Goal: Transaction & Acquisition: Purchase product/service

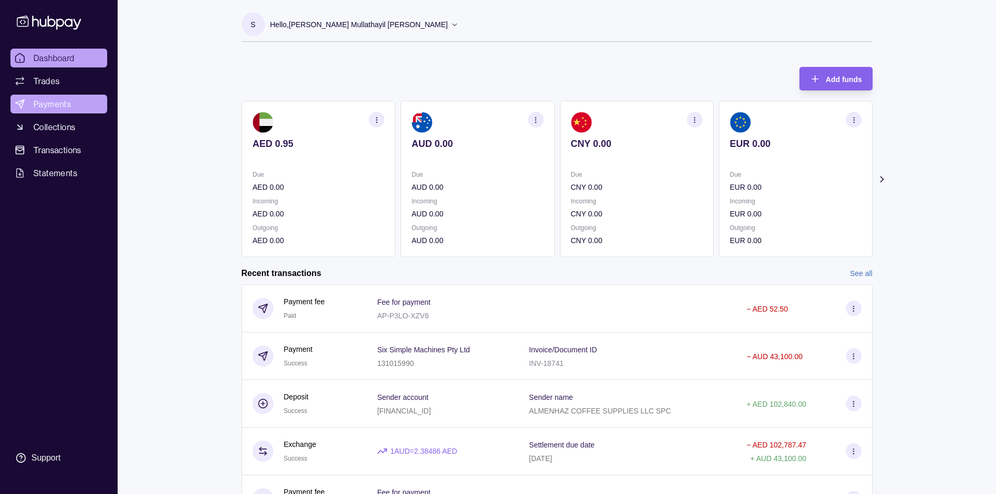
click at [55, 109] on span "Payments" at bounding box center [52, 104] width 38 height 13
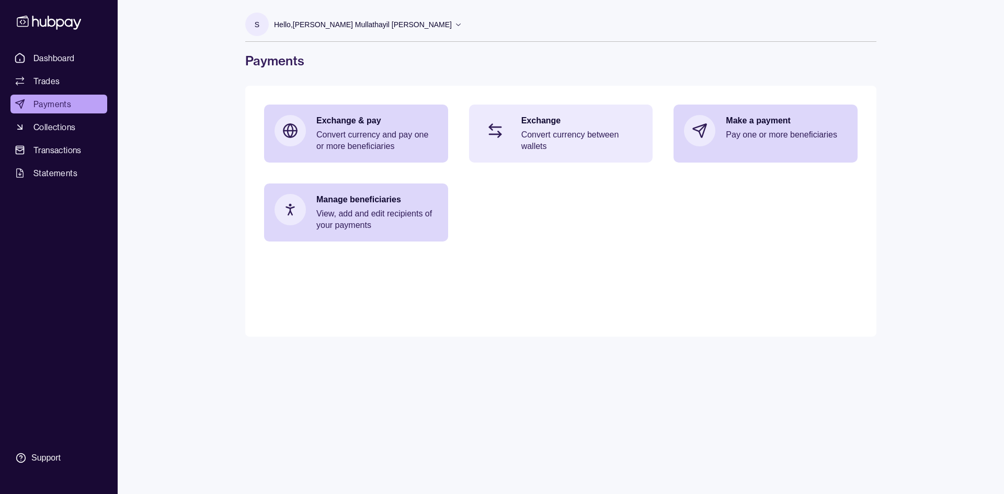
click at [555, 138] on p "Convert currency between wallets" at bounding box center [581, 140] width 121 height 23
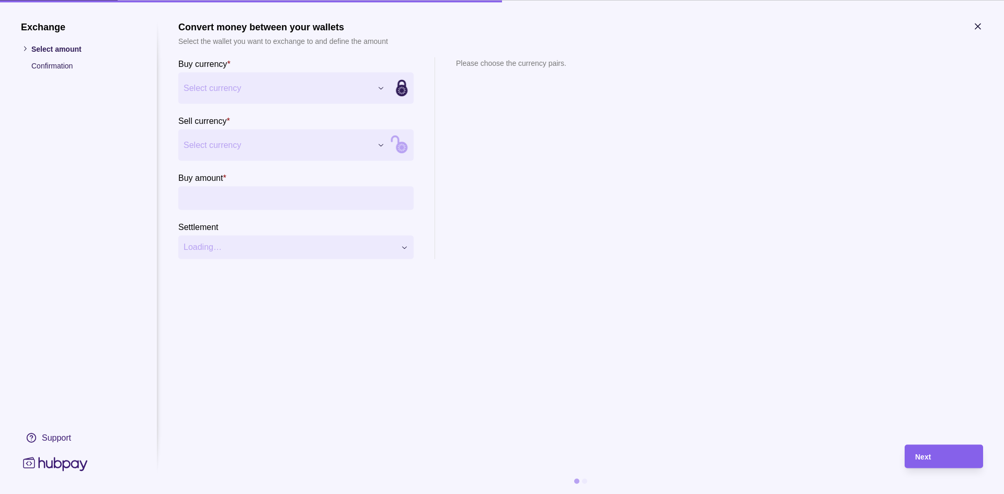
click at [378, 494] on div "Exchange Select amount Confirmation Support Convert money between your wallets …" at bounding box center [502, 494] width 1004 height 0
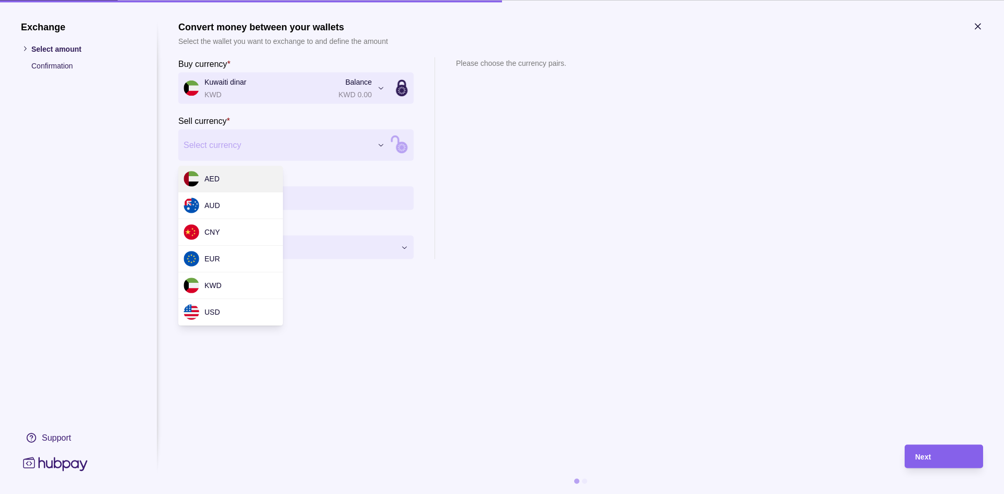
click at [233, 494] on div "Exchange Select amount Confirmation Support Convert money between your wallets …" at bounding box center [502, 494] width 1004 height 0
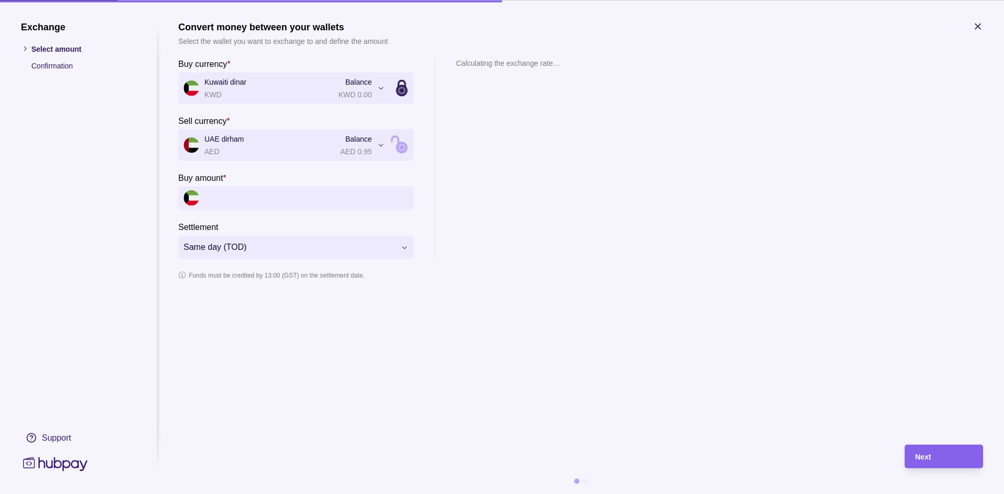
click at [245, 206] on input "Buy amount *" at bounding box center [306, 198] width 204 height 24
type input "******"
click at [979, 25] on icon "button" at bounding box center [977, 26] width 5 height 5
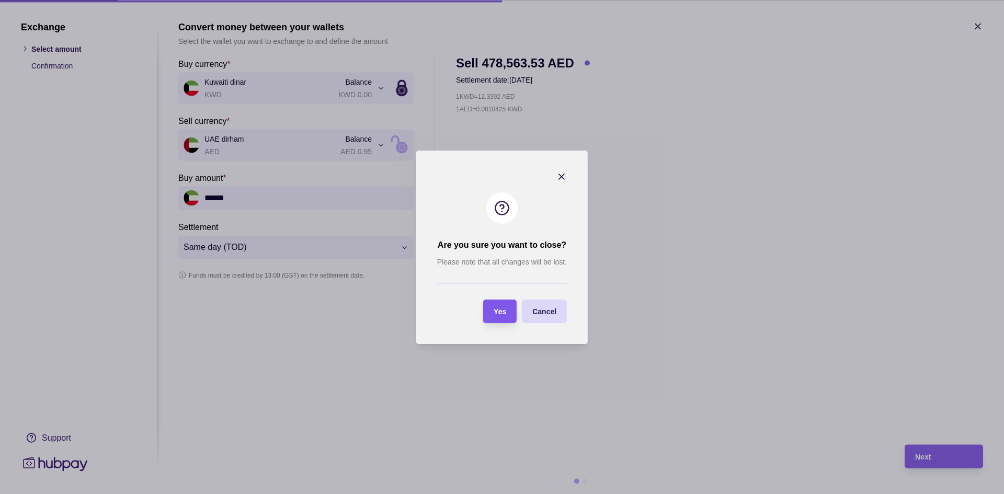
click at [498, 318] on div "Yes" at bounding box center [492, 312] width 28 height 24
